Goal: Information Seeking & Learning: Learn about a topic

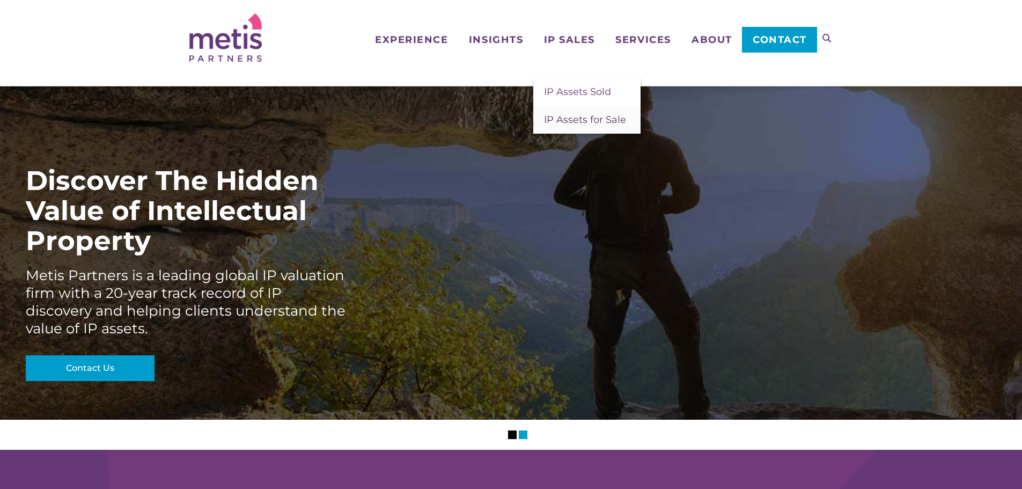
click at [569, 112] on link "IP Assets for Sale" at bounding box center [586, 120] width 107 height 28
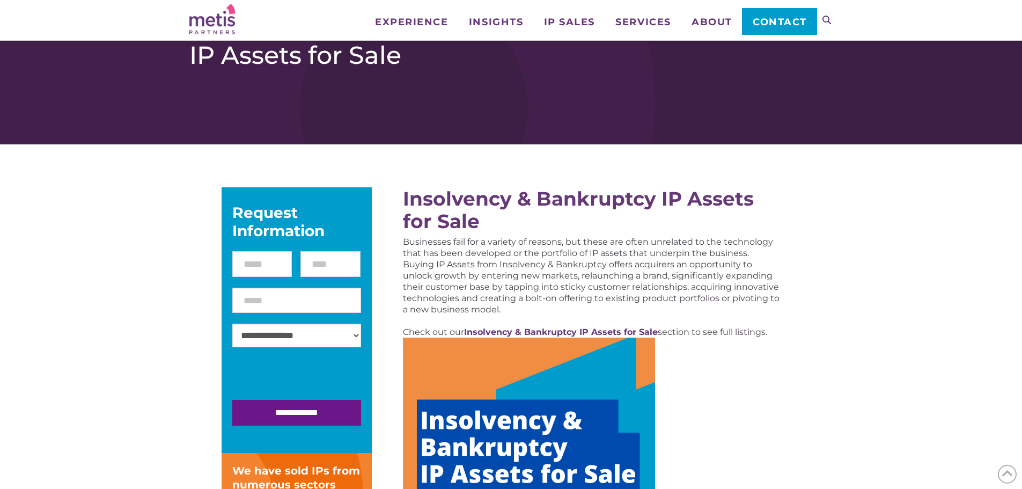
scroll to position [268, 0]
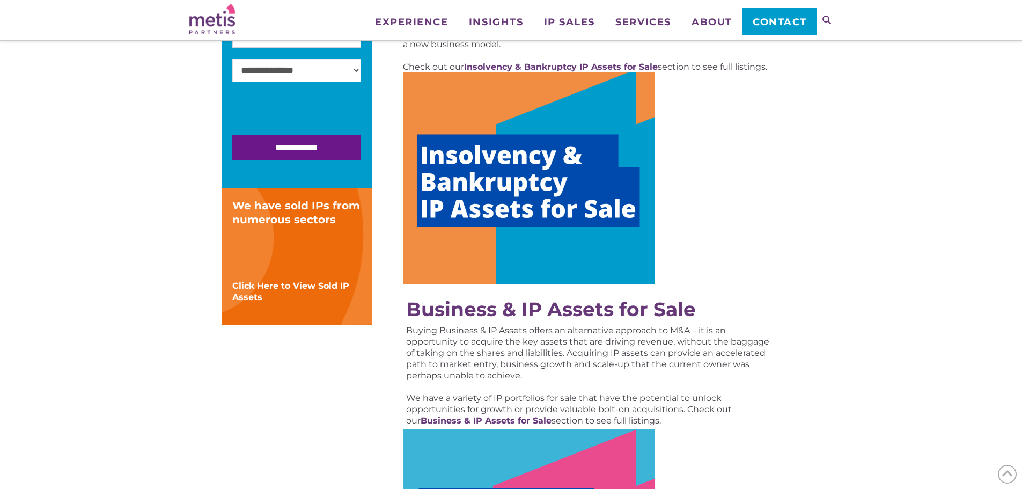
click at [537, 192] on img at bounding box center [529, 177] width 252 height 211
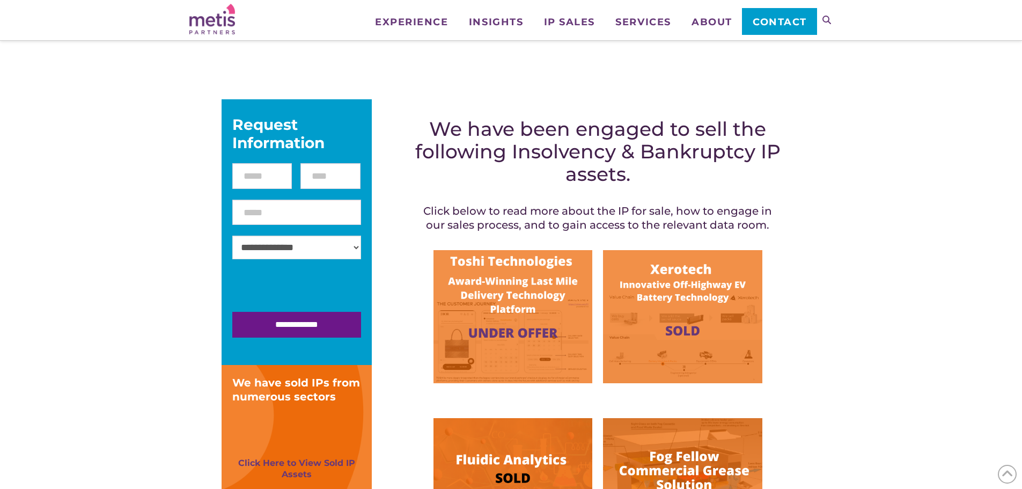
scroll to position [107, 0]
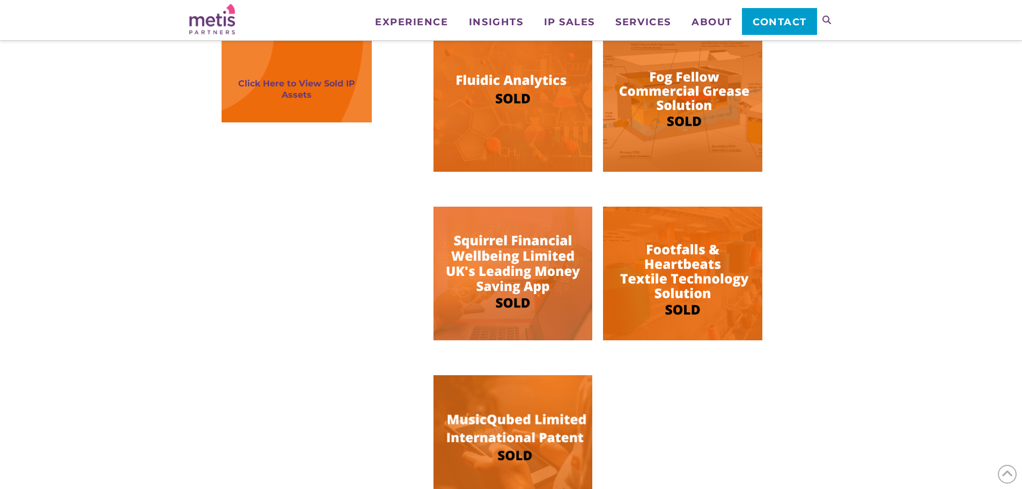
scroll to position [322, 0]
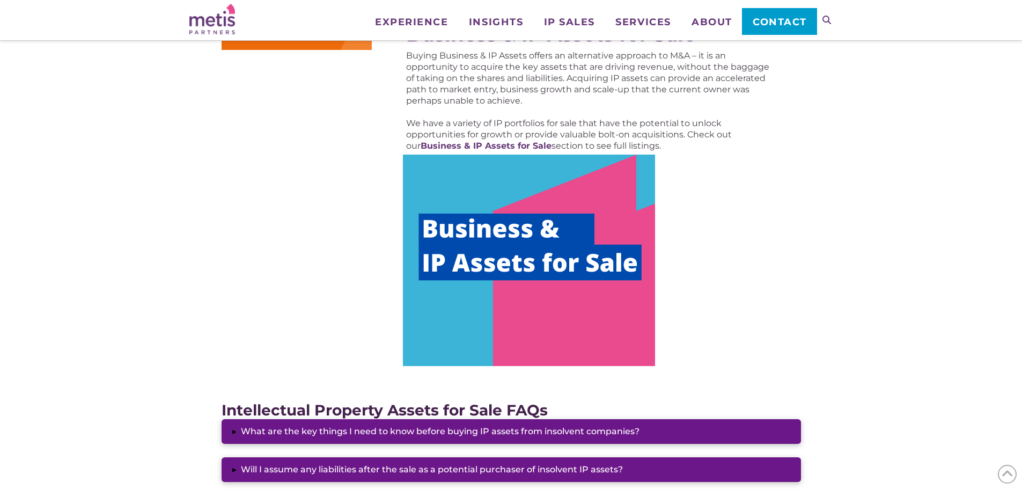
scroll to position [536, 0]
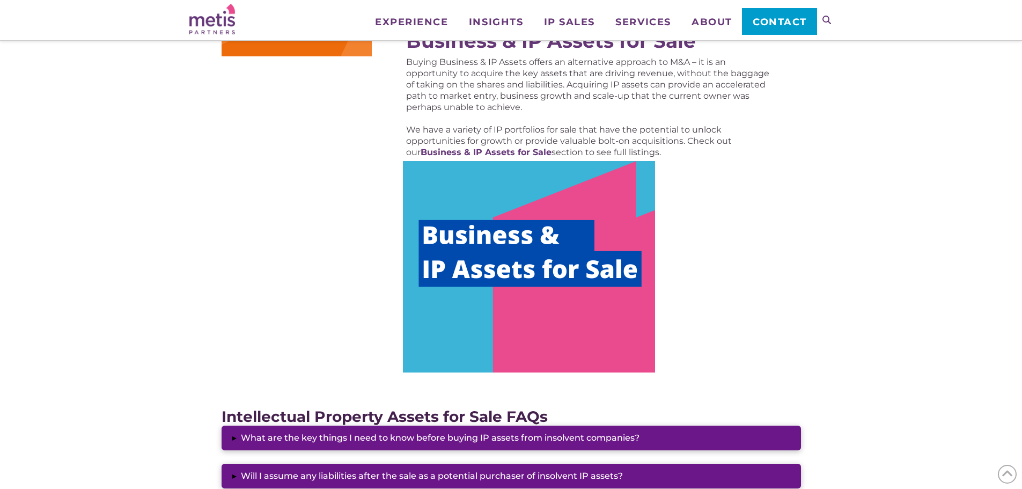
click at [557, 243] on img at bounding box center [529, 266] width 252 height 211
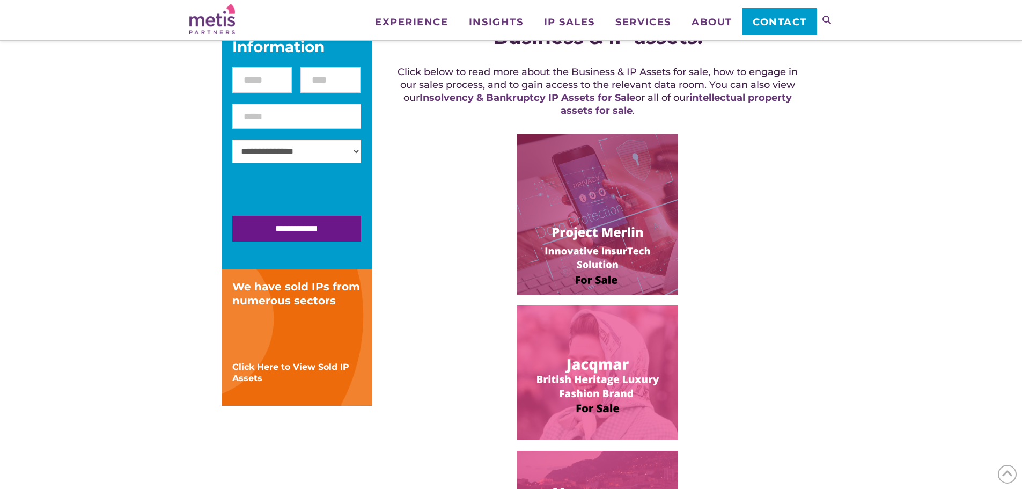
scroll to position [215, 0]
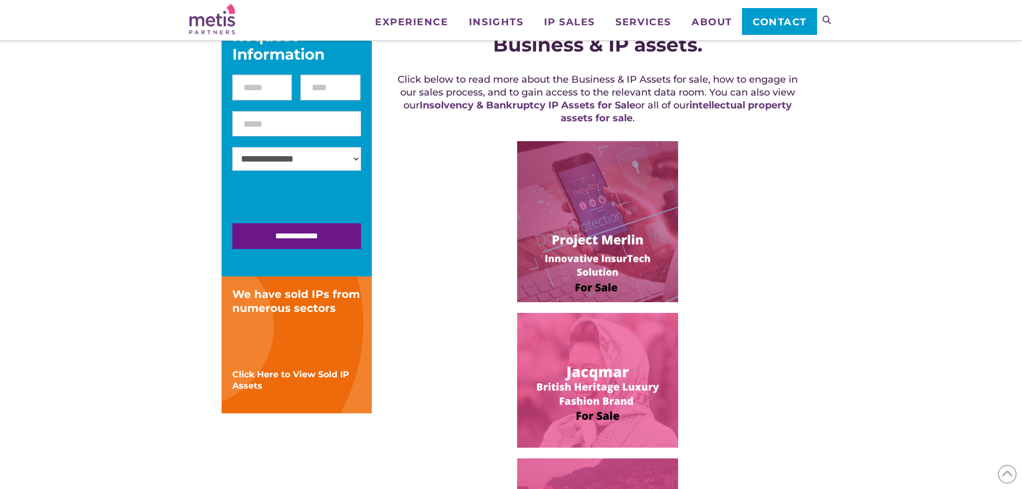
click at [585, 273] on img at bounding box center [597, 221] width 161 height 161
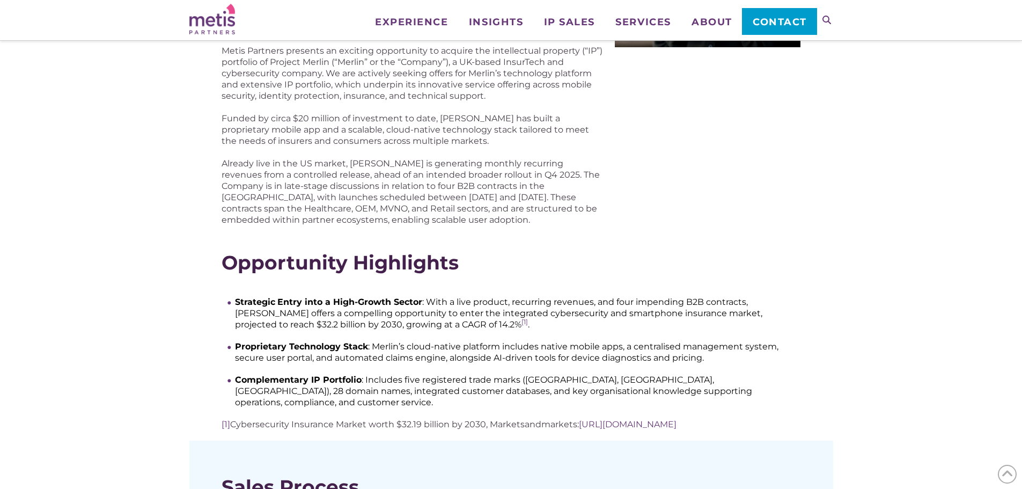
scroll to position [268, 0]
